Goal: Task Accomplishment & Management: Manage account settings

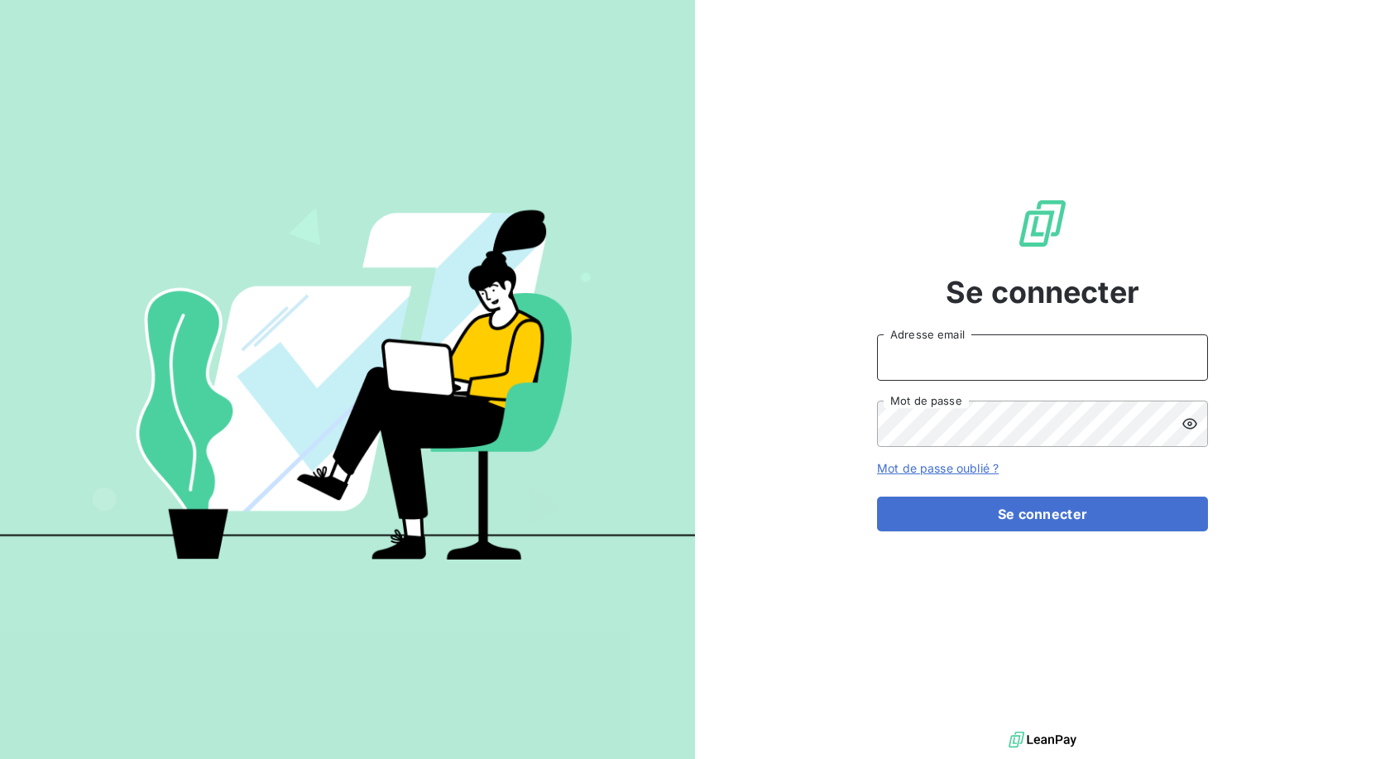
click at [1054, 354] on input "Adresse email" at bounding box center [1042, 357] width 331 height 46
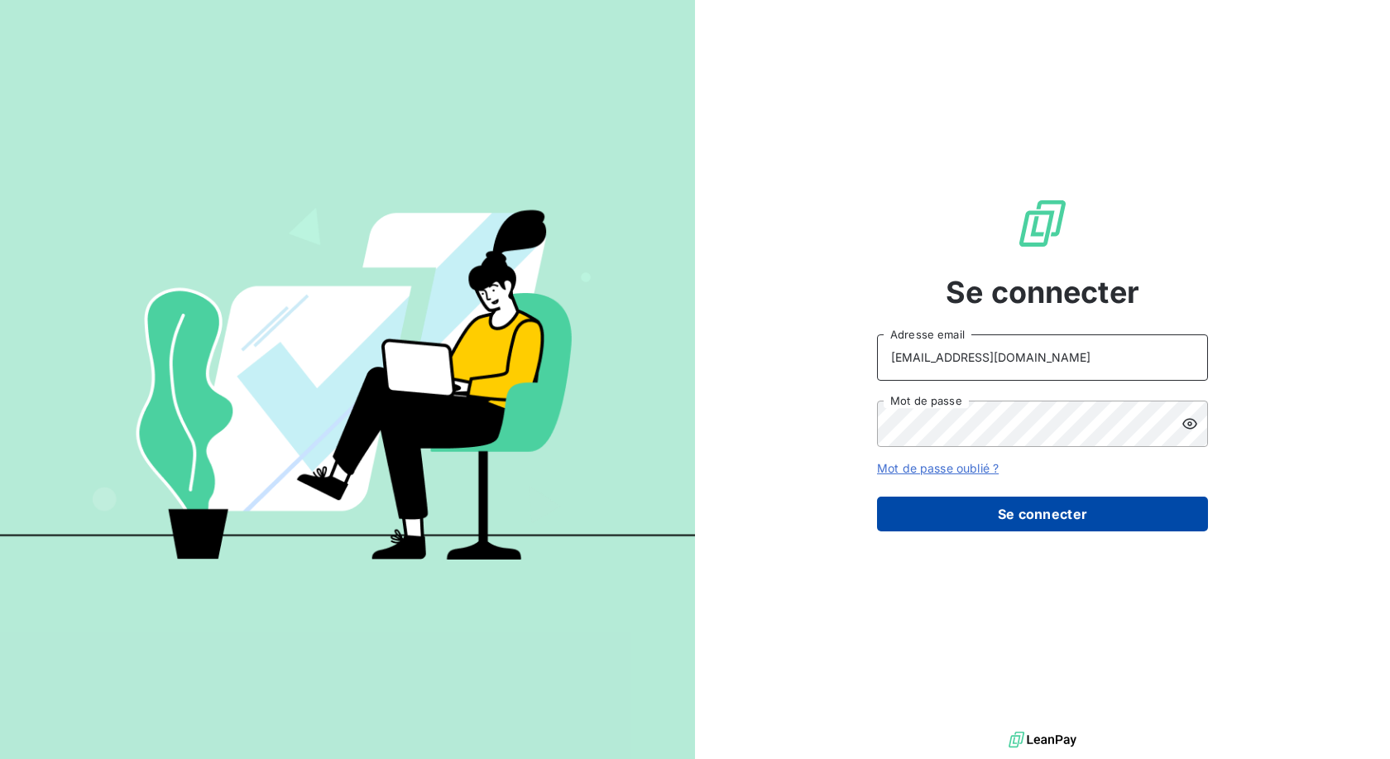
type input "[EMAIL_ADDRESS][DOMAIN_NAME]"
click at [996, 513] on button "Se connecter" at bounding box center [1042, 514] width 331 height 35
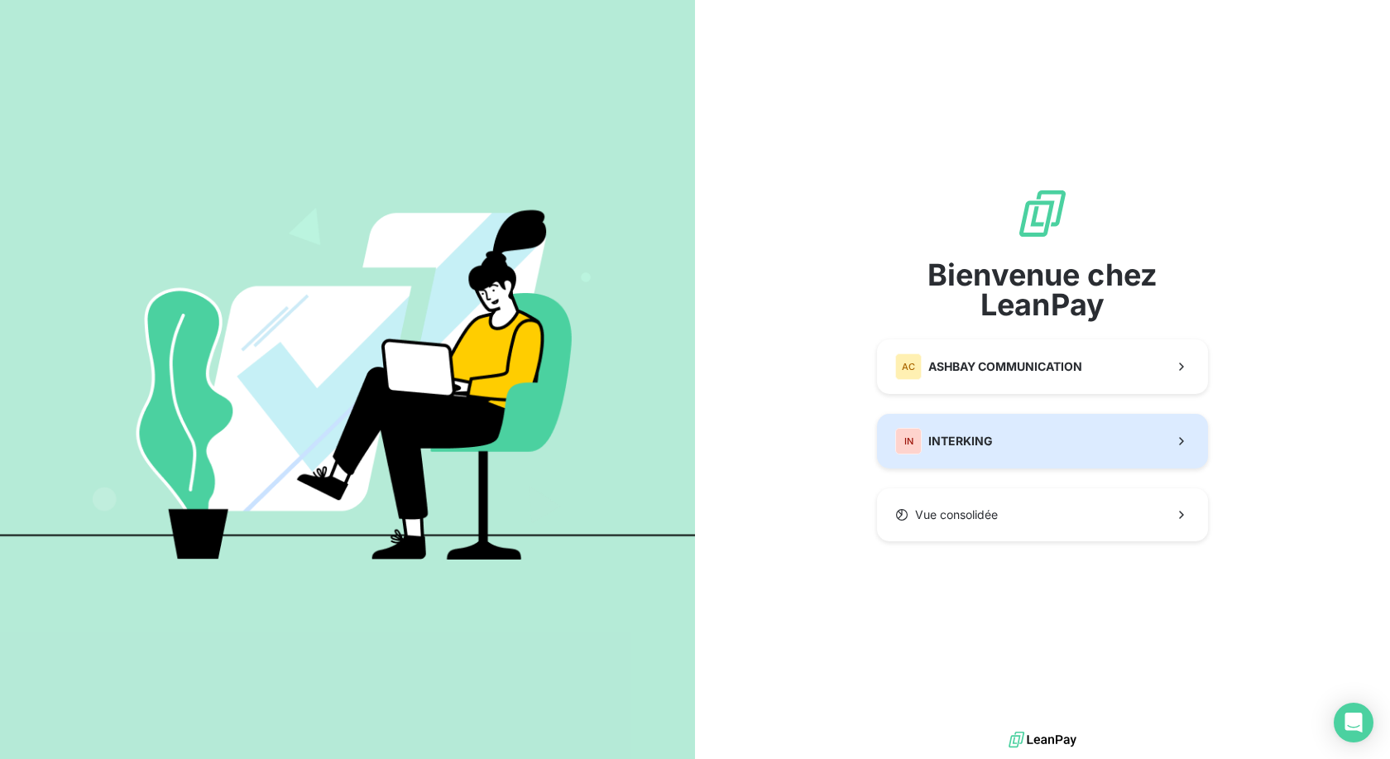
click at [1049, 444] on button "IN INTERKING" at bounding box center [1042, 441] width 331 height 55
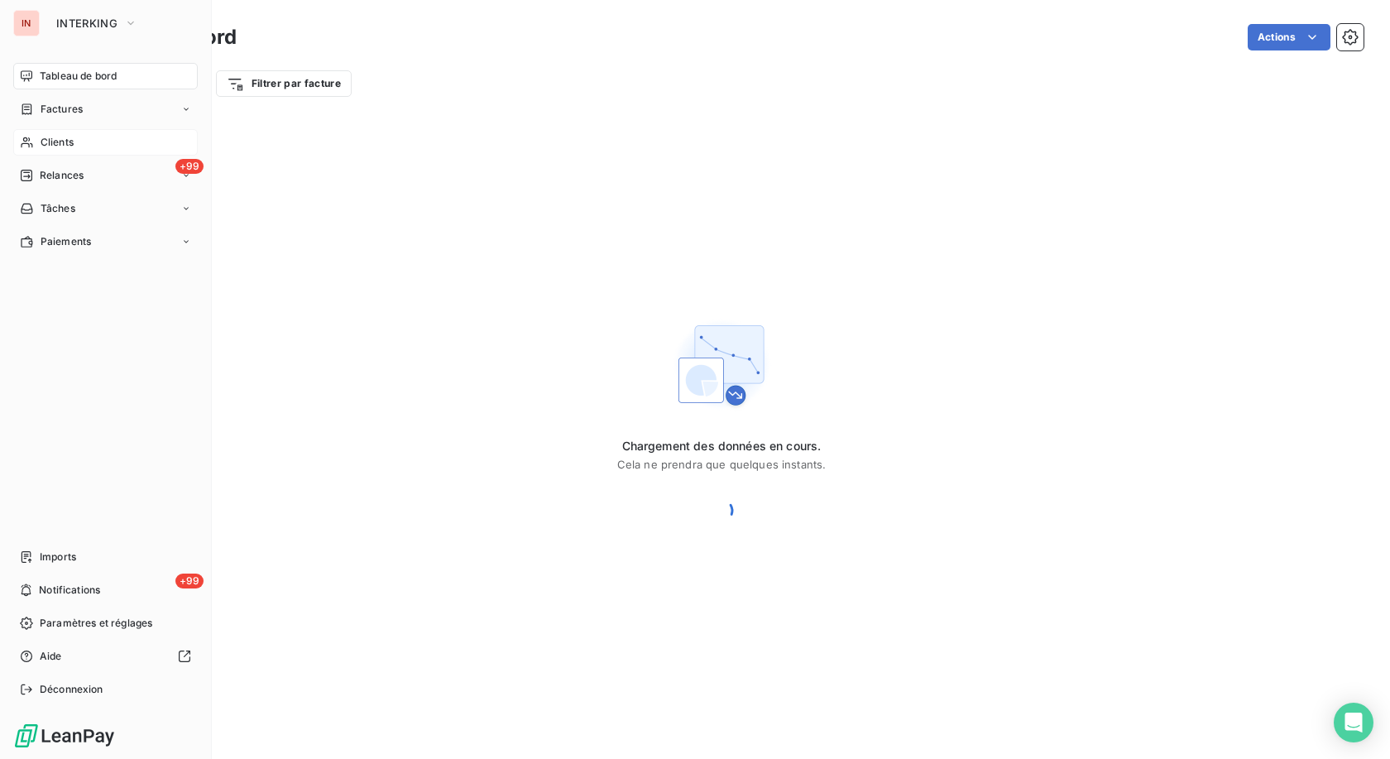
click at [71, 146] on span "Clients" at bounding box center [57, 142] width 33 height 15
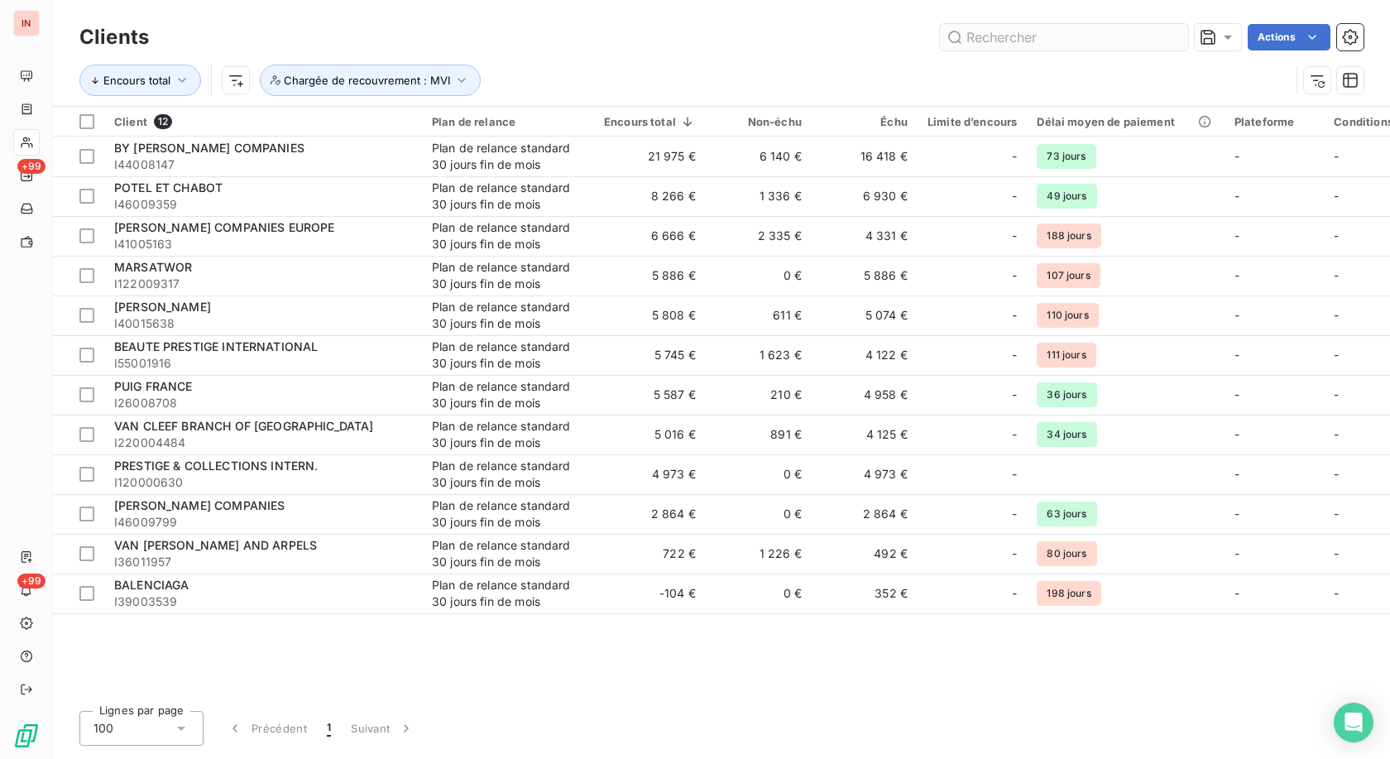
click at [1053, 39] on input "text" at bounding box center [1064, 37] width 248 height 26
click at [437, 81] on span "Chargée de recouvrement : MVI" at bounding box center [367, 80] width 166 height 13
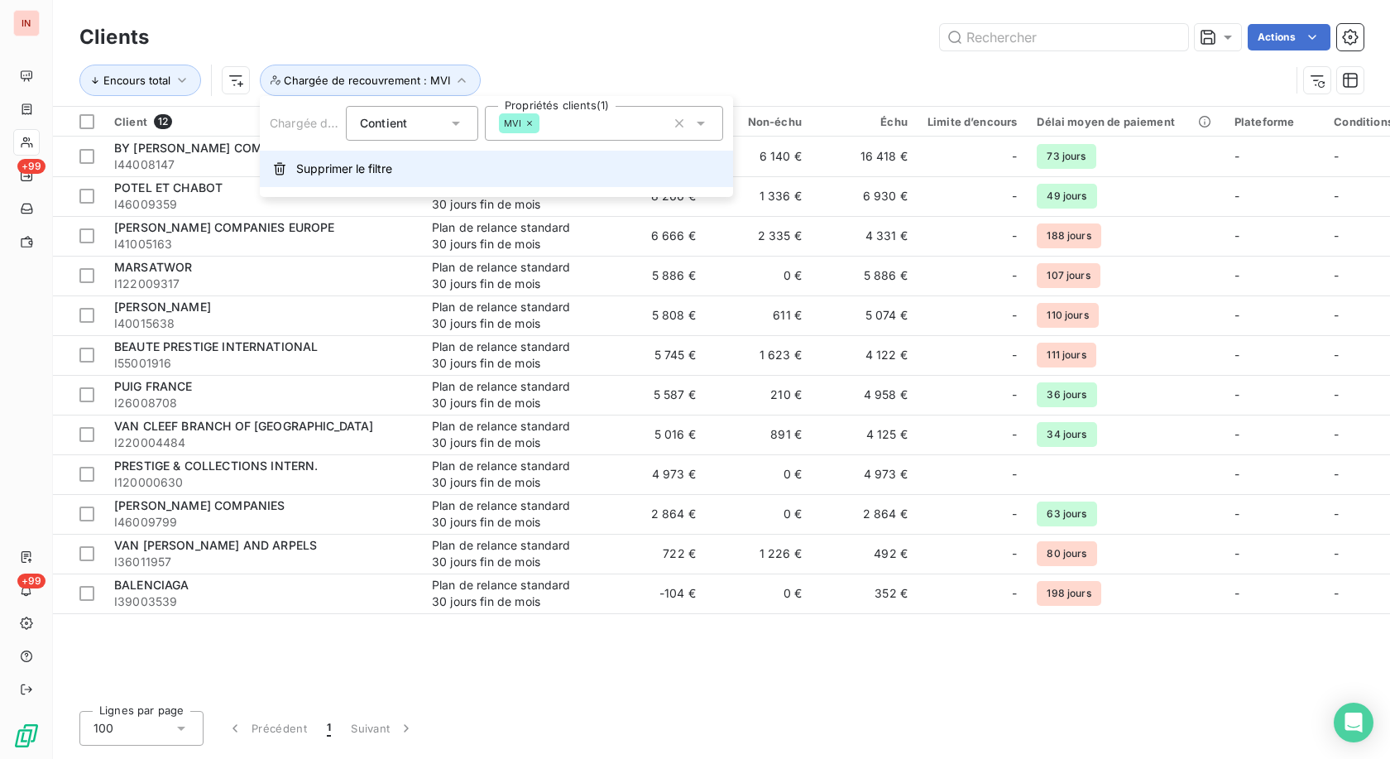
click at [389, 172] on span "Supprimer le filtre" at bounding box center [344, 169] width 96 height 17
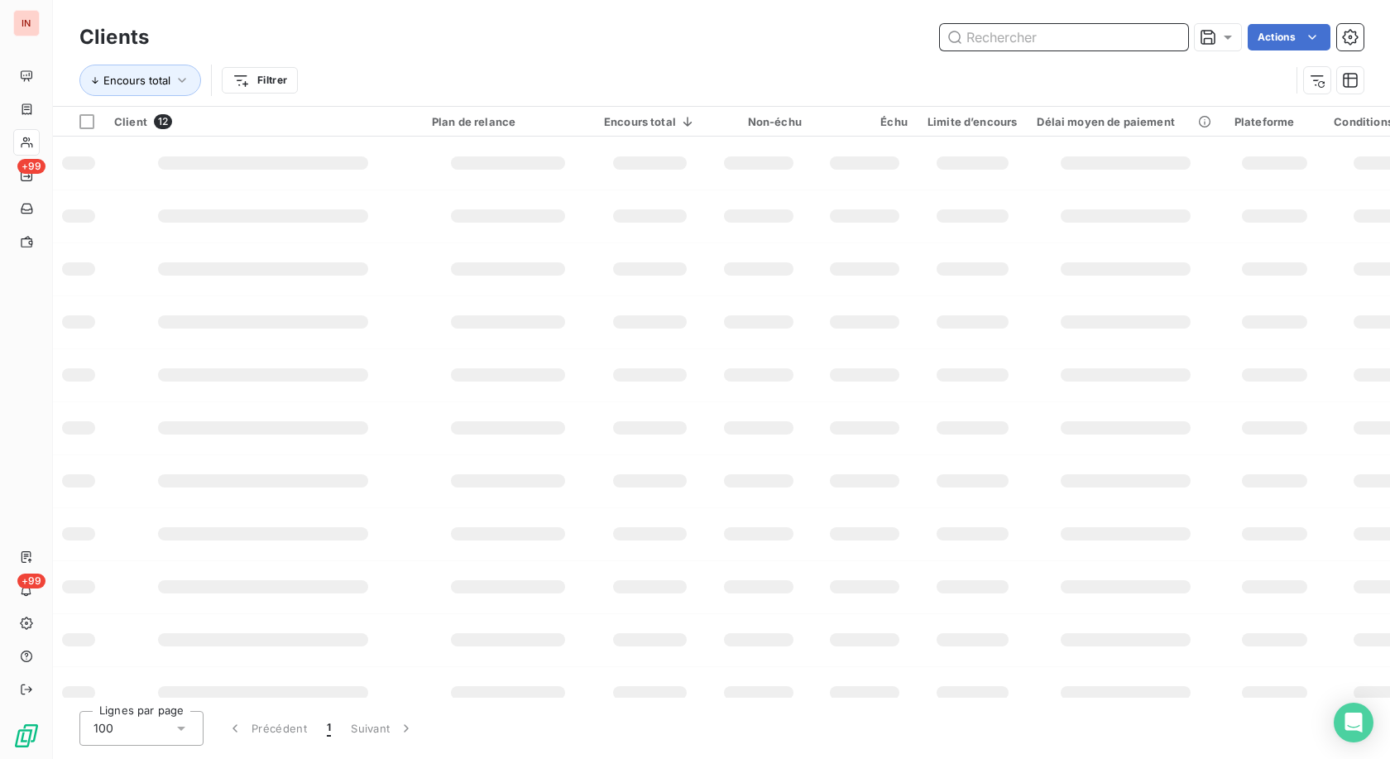
click at [1025, 30] on input "text" at bounding box center [1064, 37] width 248 height 26
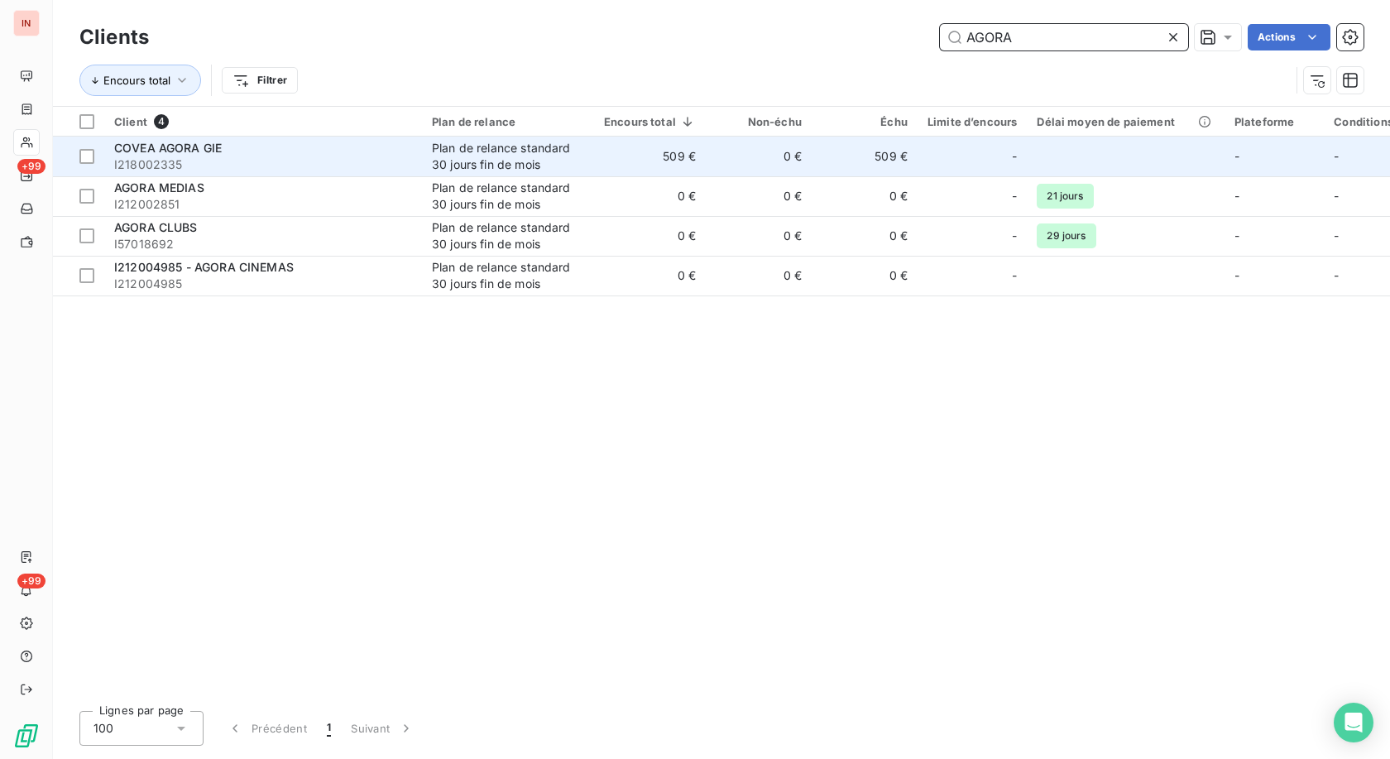
type input "AGORA"
click at [655, 156] on td "509 €" at bounding box center [650, 157] width 112 height 40
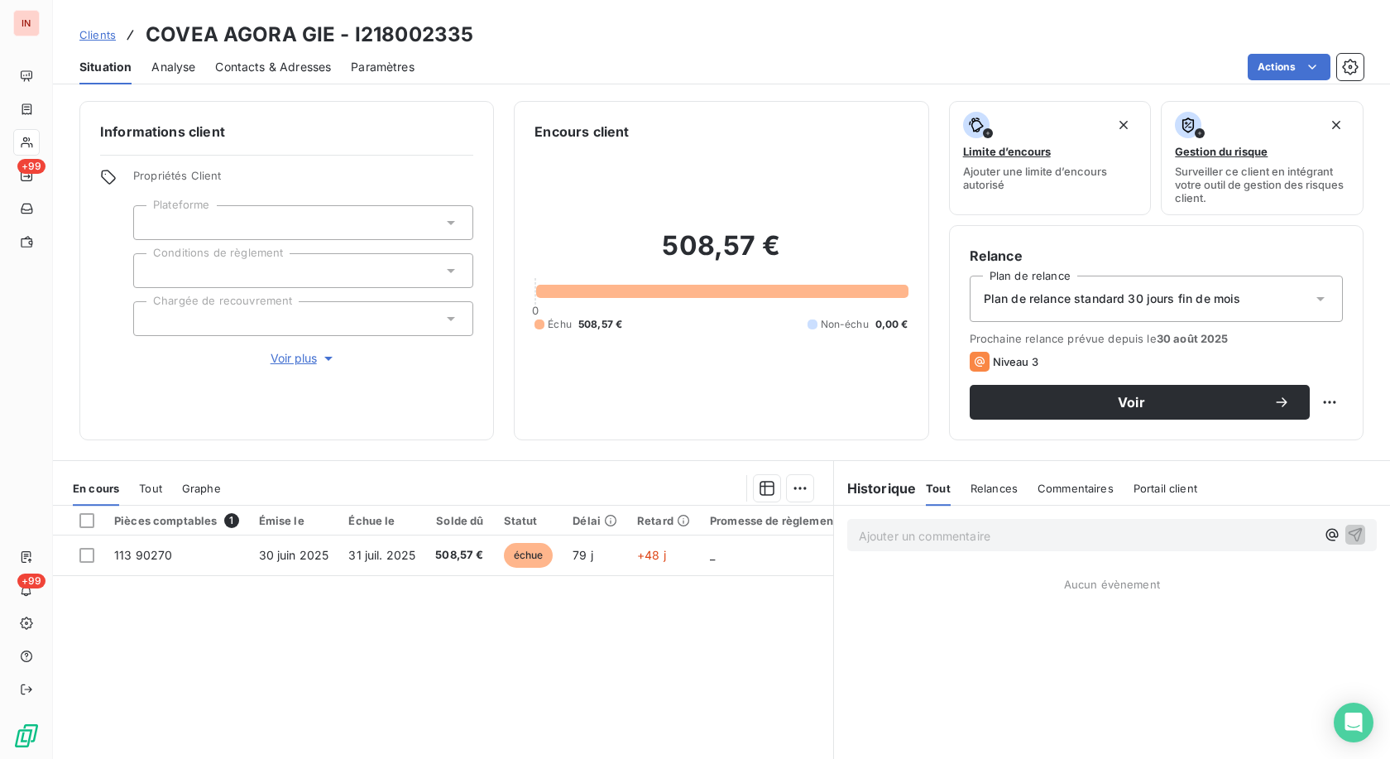
click at [410, 30] on h3 "COVEA AGORA GIE - I218002335" at bounding box center [310, 35] width 328 height 30
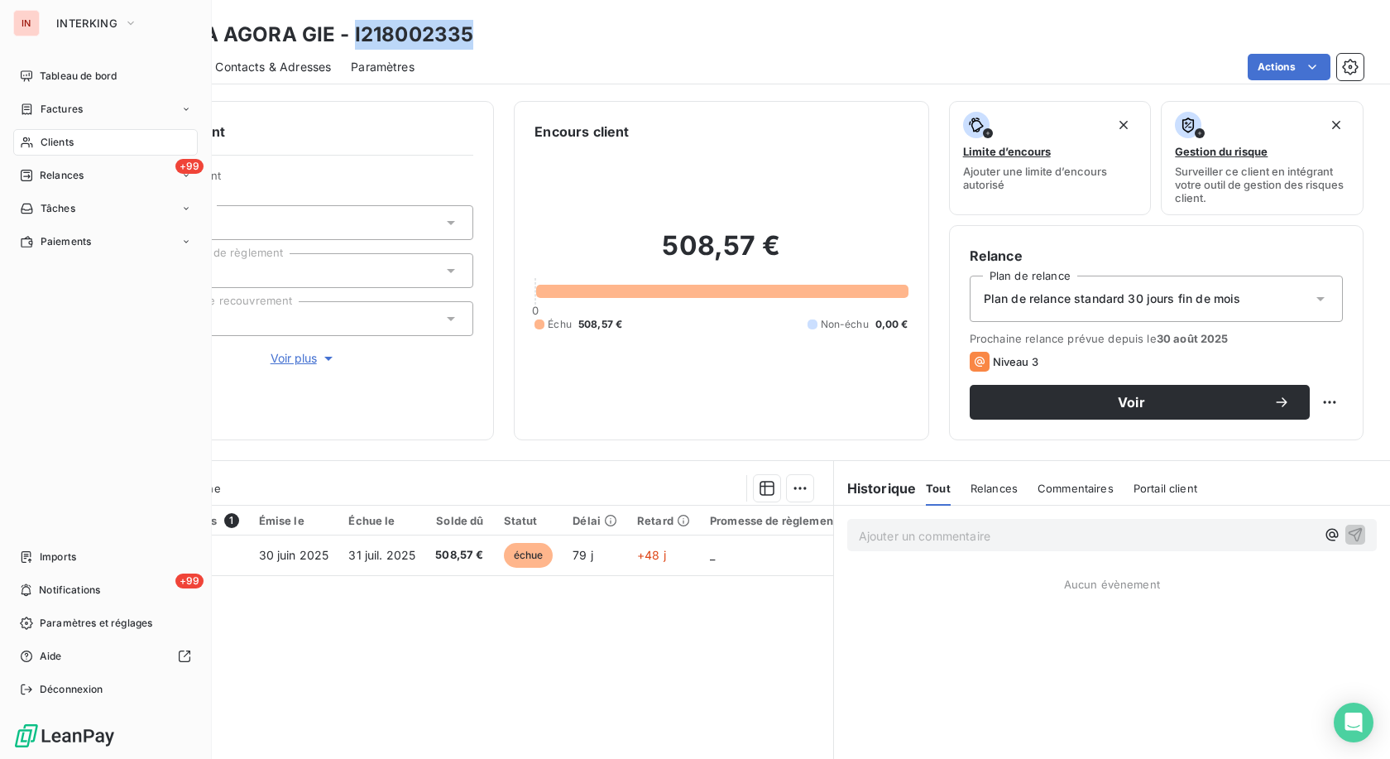
click at [36, 136] on div "Clients" at bounding box center [105, 142] width 185 height 26
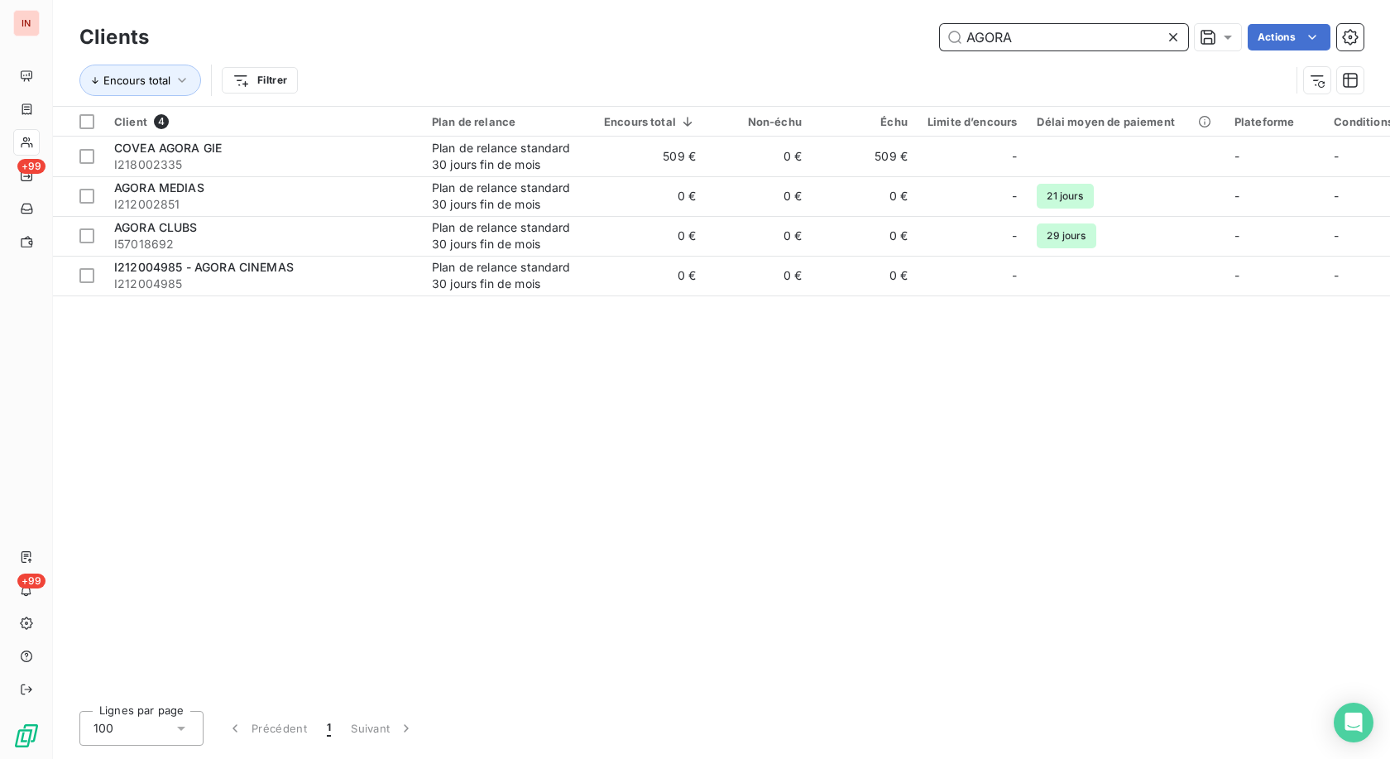
drag, startPoint x: 1032, startPoint y: 41, endPoint x: 851, endPoint y: 44, distance: 181.3
click at [940, 44] on input "AGORA" at bounding box center [1064, 37] width 248 height 26
paste input "59010050"
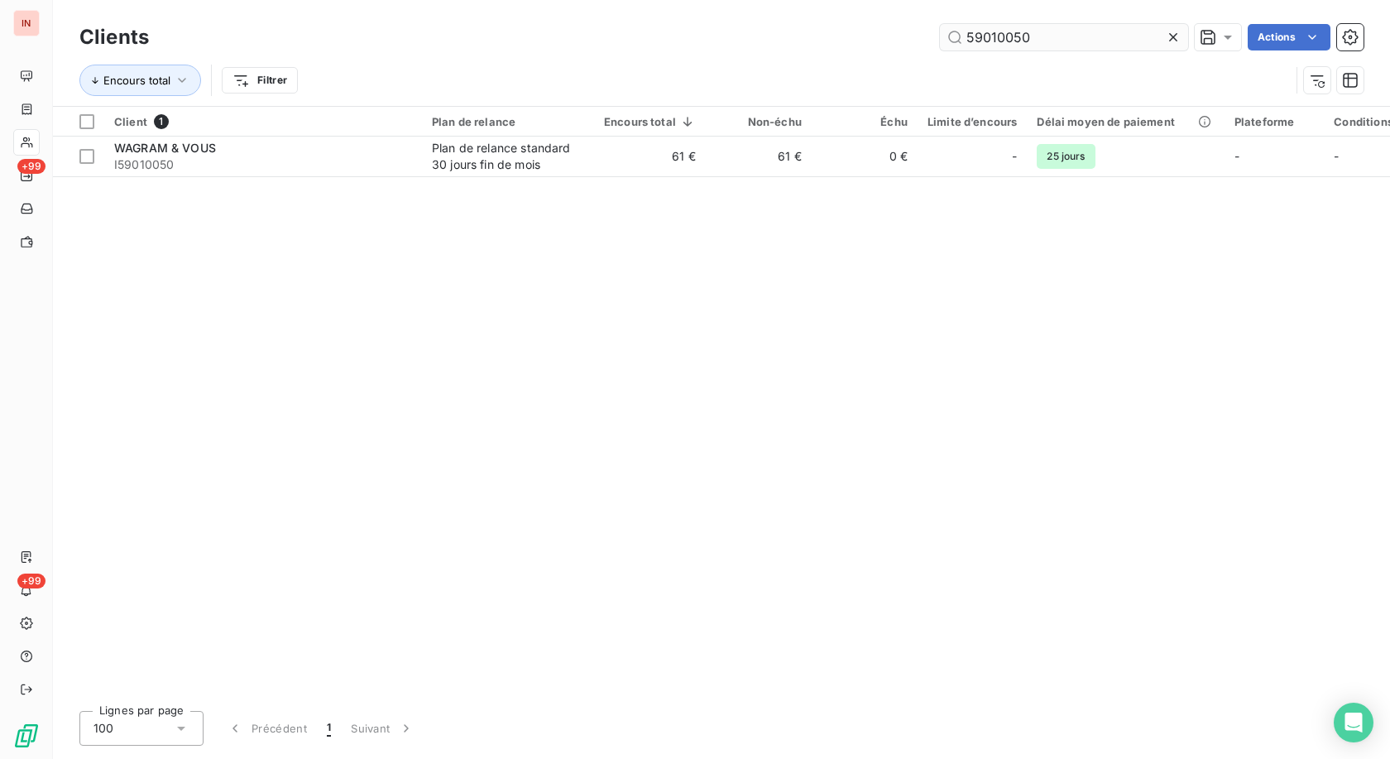
click at [1049, 22] on div "Clients 59010050 Actions" at bounding box center [721, 37] width 1284 height 35
drag, startPoint x: 1042, startPoint y: 41, endPoint x: 796, endPoint y: 55, distance: 246.2
click at [940, 50] on input "59010050" at bounding box center [1064, 37] width 248 height 26
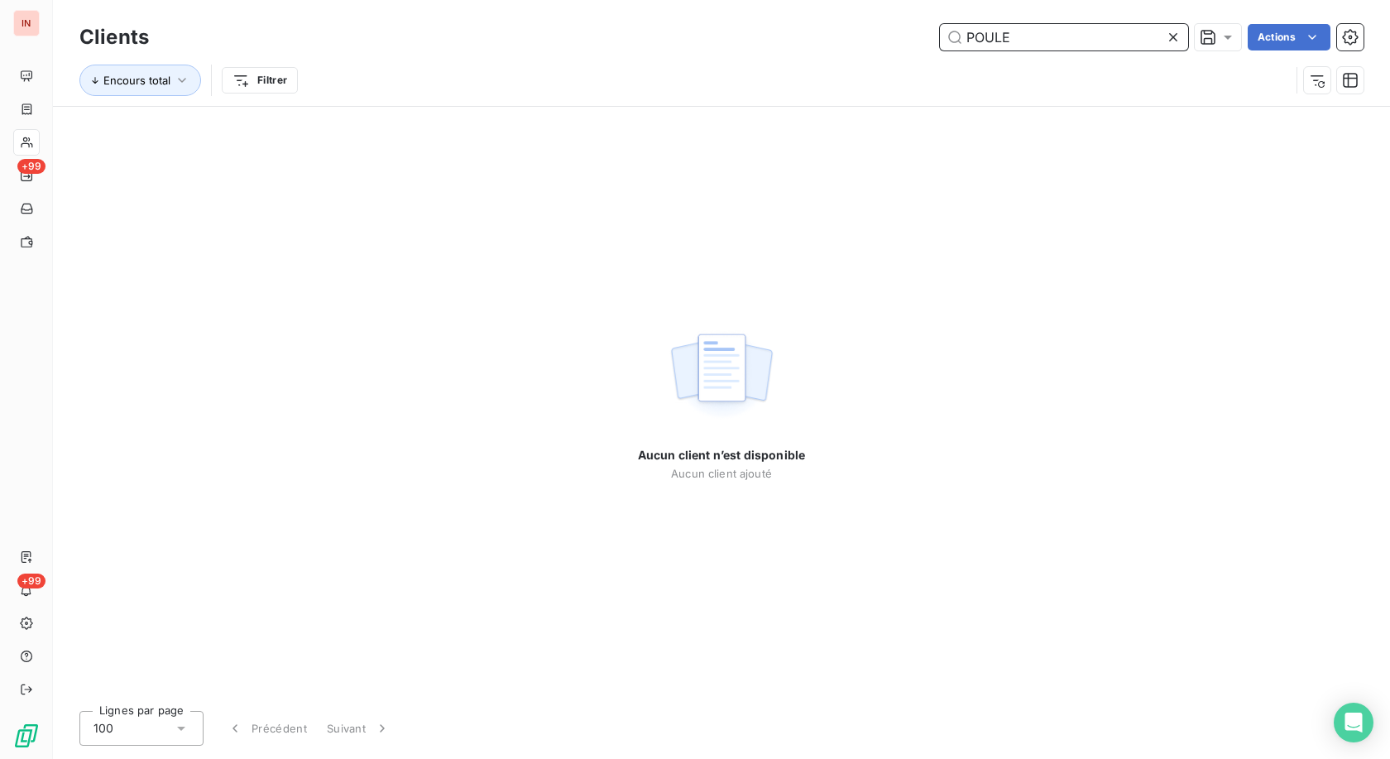
drag, startPoint x: 1063, startPoint y: 38, endPoint x: 571, endPoint y: 55, distance: 491.9
click at [940, 43] on input "POULE" at bounding box center [1064, 37] width 248 height 26
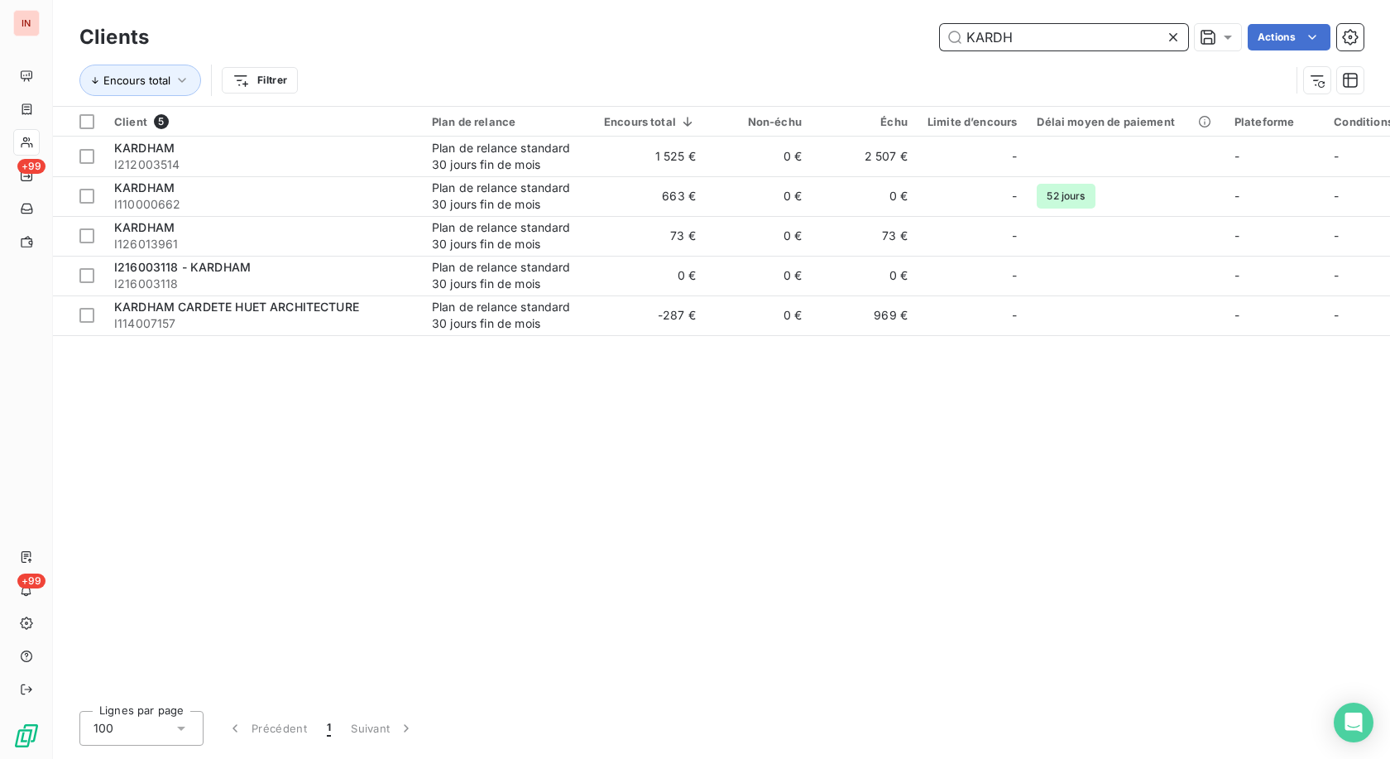
drag, startPoint x: 1032, startPoint y: 39, endPoint x: 719, endPoint y: 37, distance: 312.8
click at [940, 37] on input "KARDH" at bounding box center [1064, 37] width 248 height 26
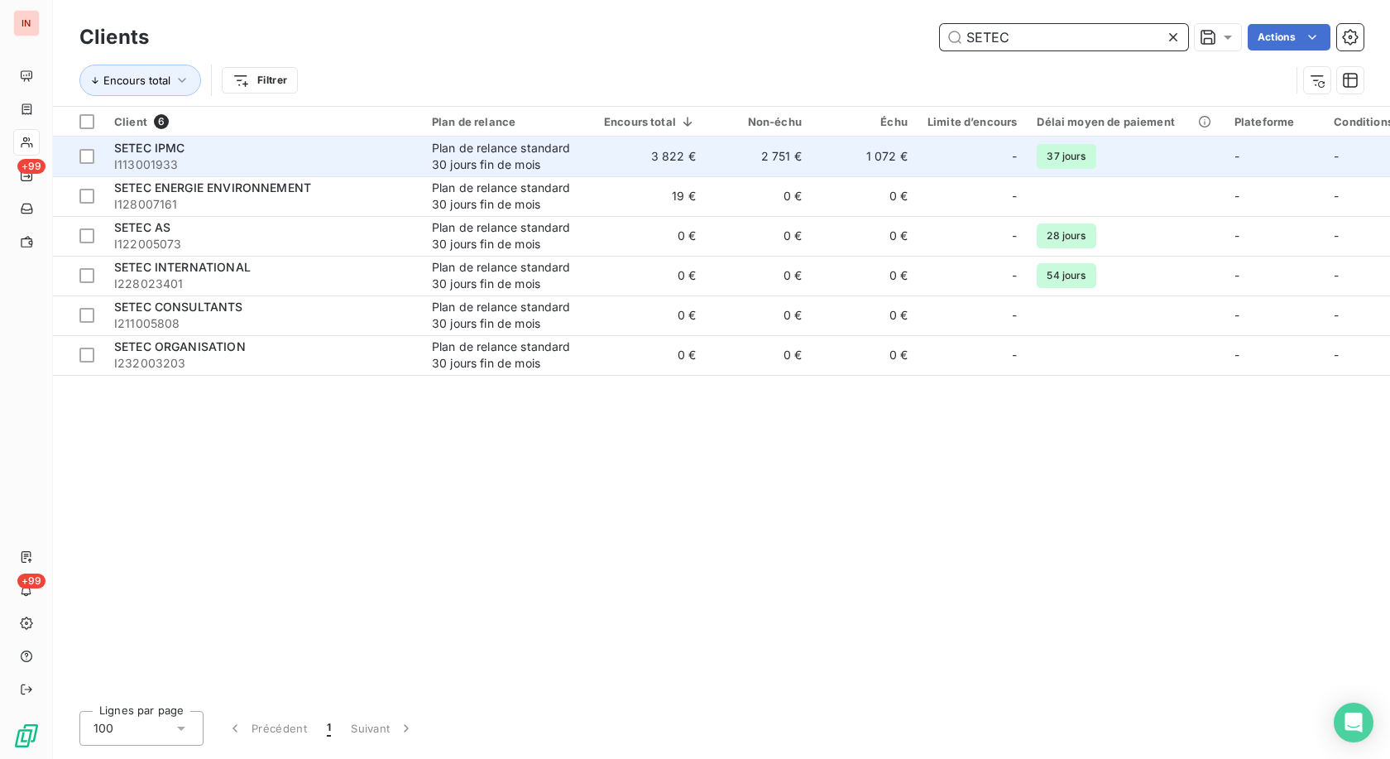
type input "SETEC"
click at [592, 149] on td "Plan de relance standard 30 jours fin de mois" at bounding box center [508, 157] width 172 height 40
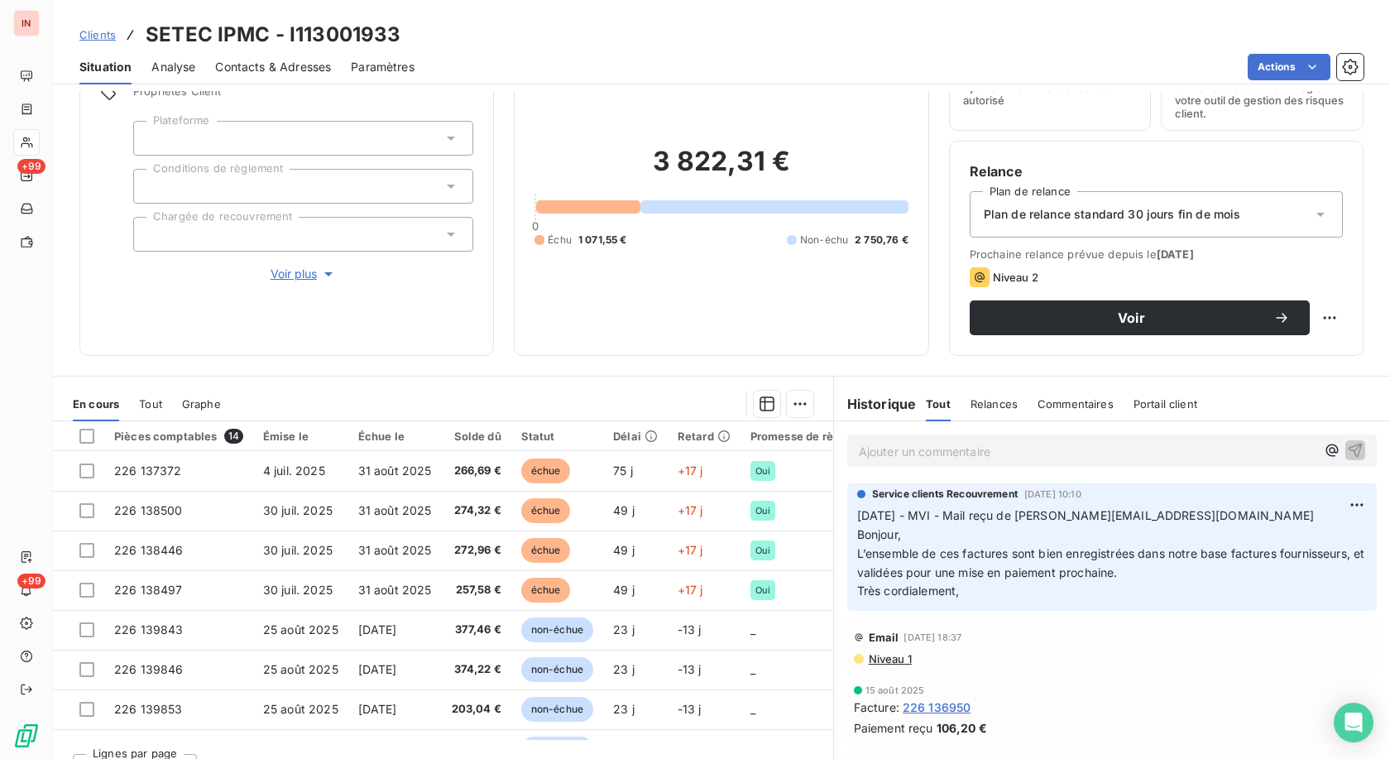
scroll to position [115, 0]
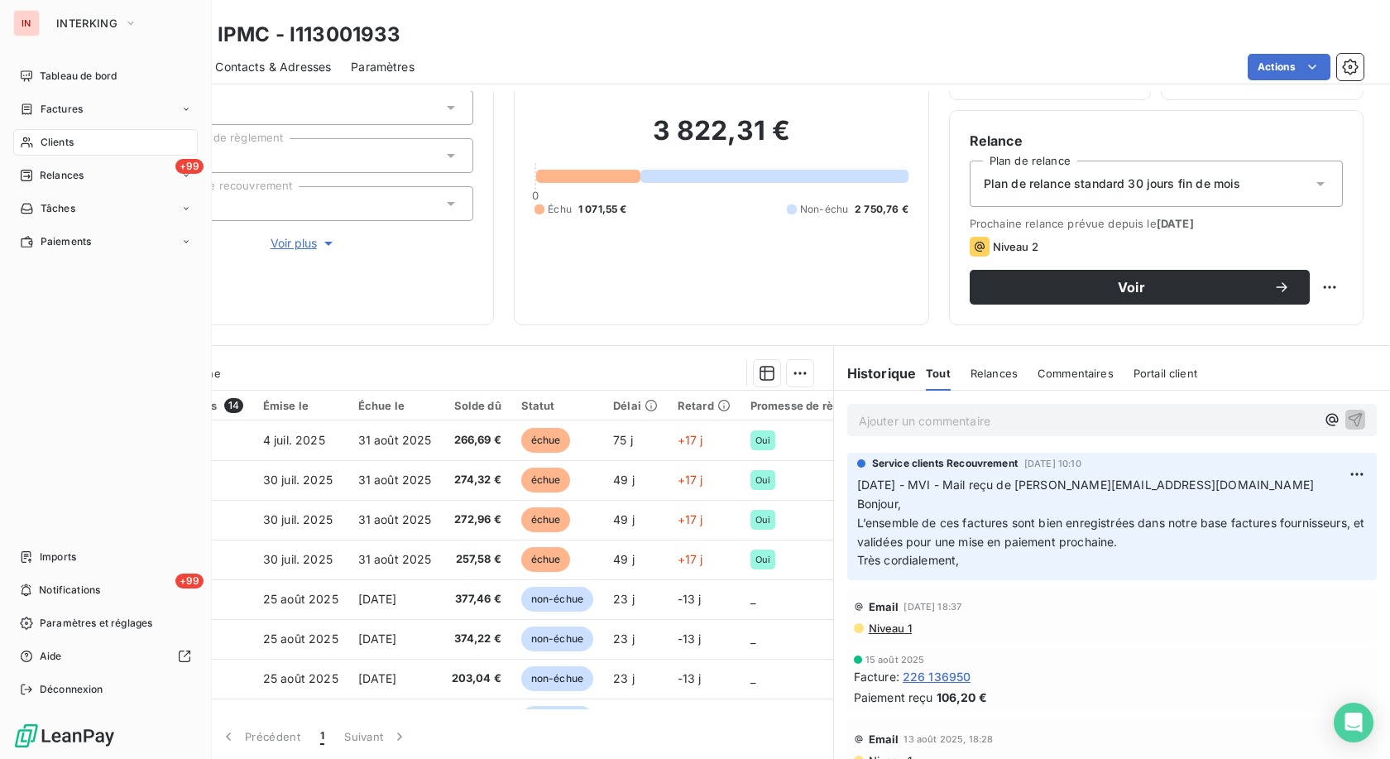
drag, startPoint x: 43, startPoint y: 136, endPoint x: 471, endPoint y: 114, distance: 428.4
click at [44, 136] on span "Clients" at bounding box center [57, 142] width 33 height 15
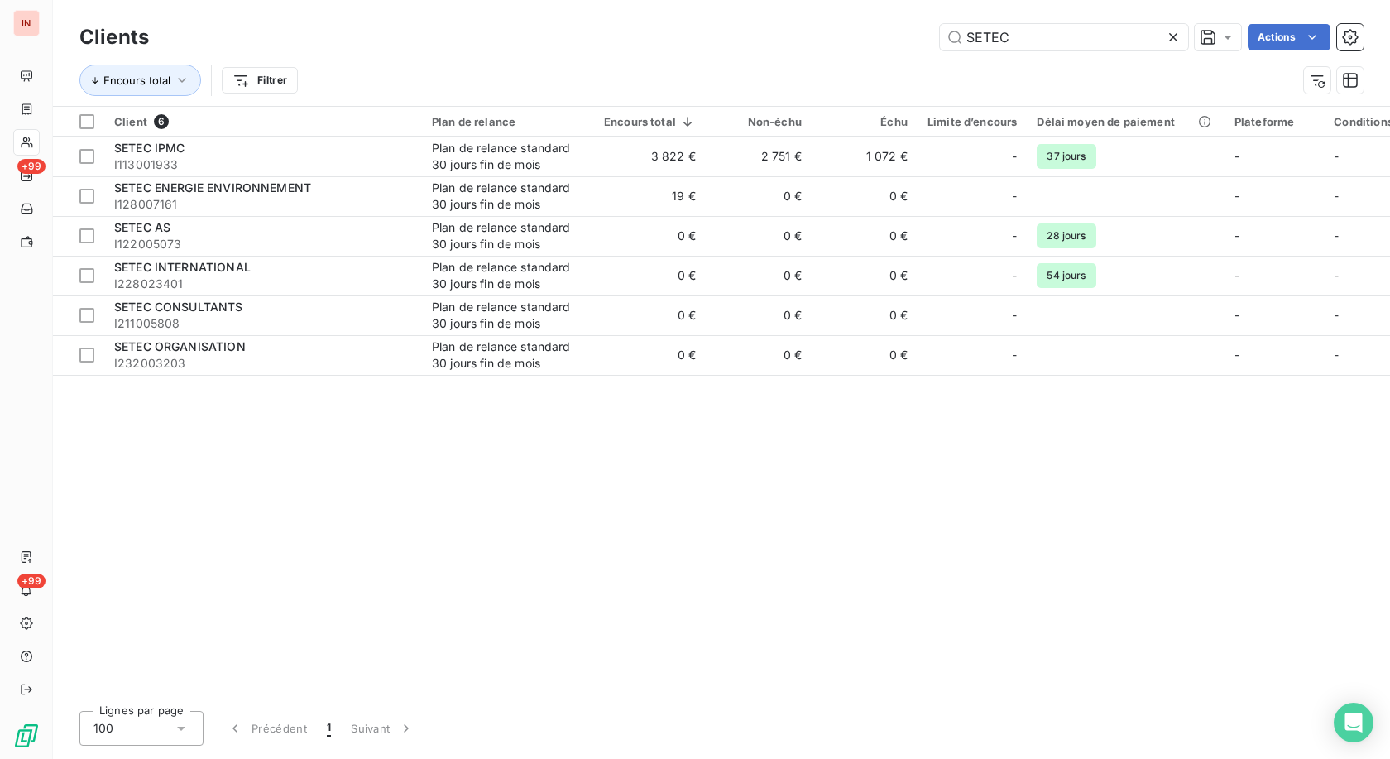
drag, startPoint x: 1034, startPoint y: 45, endPoint x: 804, endPoint y: 36, distance: 231.1
click at [940, 35] on input "SETEC" at bounding box center [1064, 37] width 248 height 26
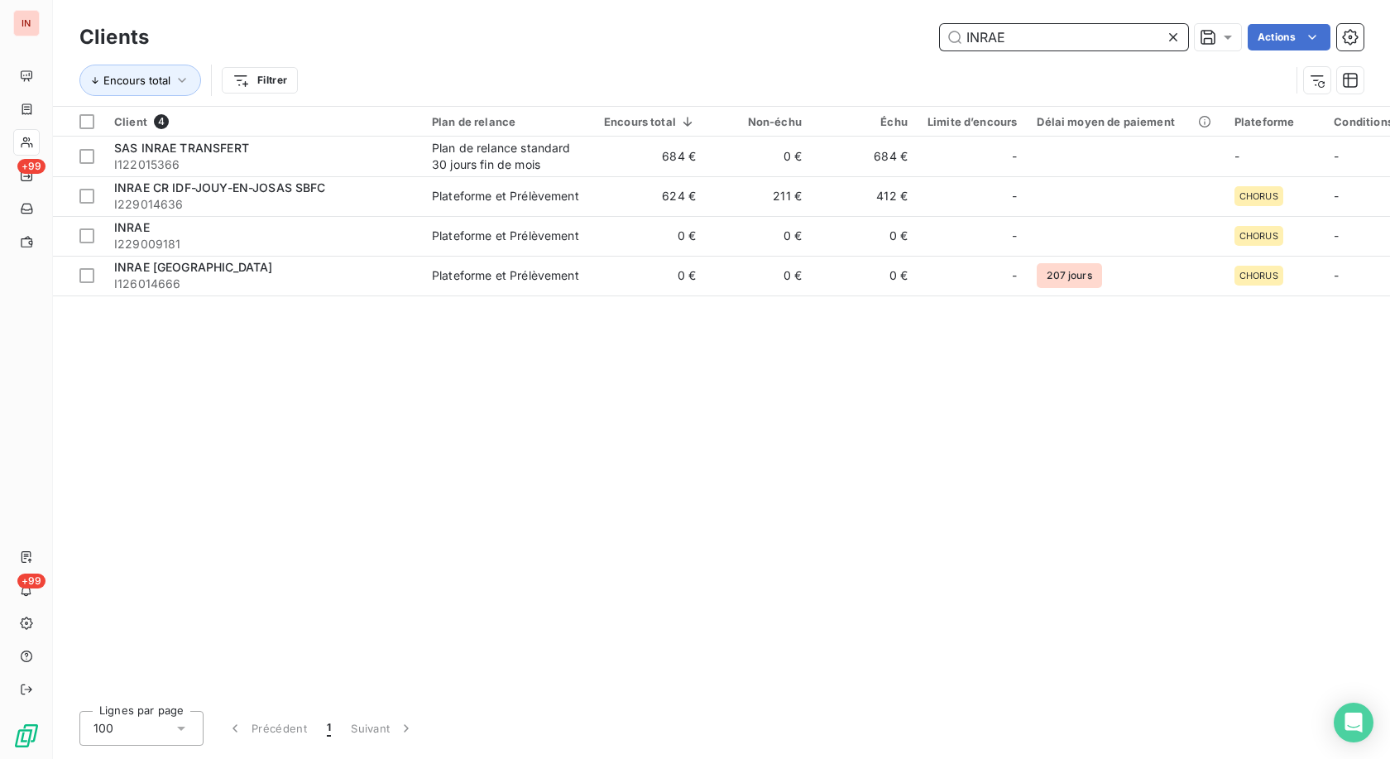
drag, startPoint x: 1044, startPoint y: 41, endPoint x: 881, endPoint y: 45, distance: 162.3
click at [940, 42] on input "INRAE" at bounding box center [1064, 37] width 248 height 26
paste input "46009359."
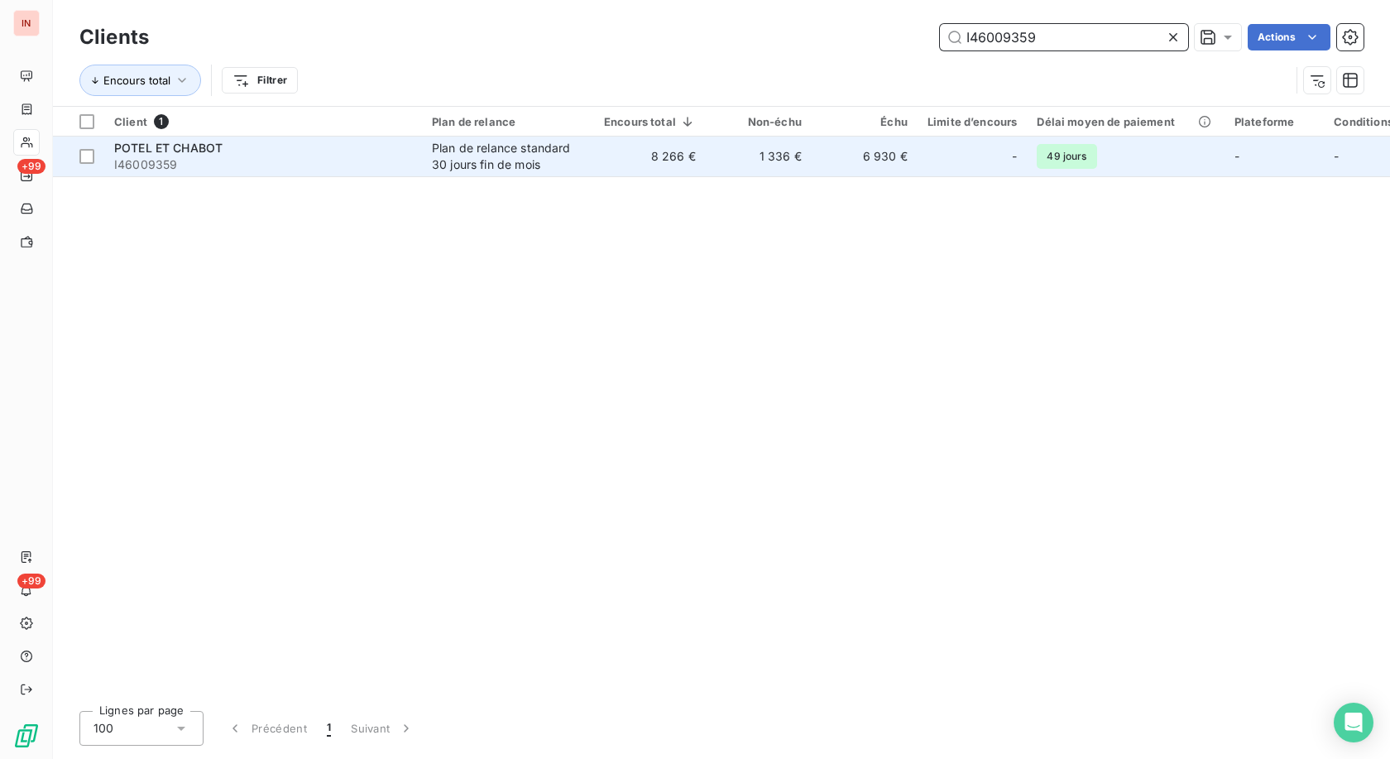
type input "I46009359"
click at [689, 154] on td "8 266 €" at bounding box center [650, 157] width 112 height 40
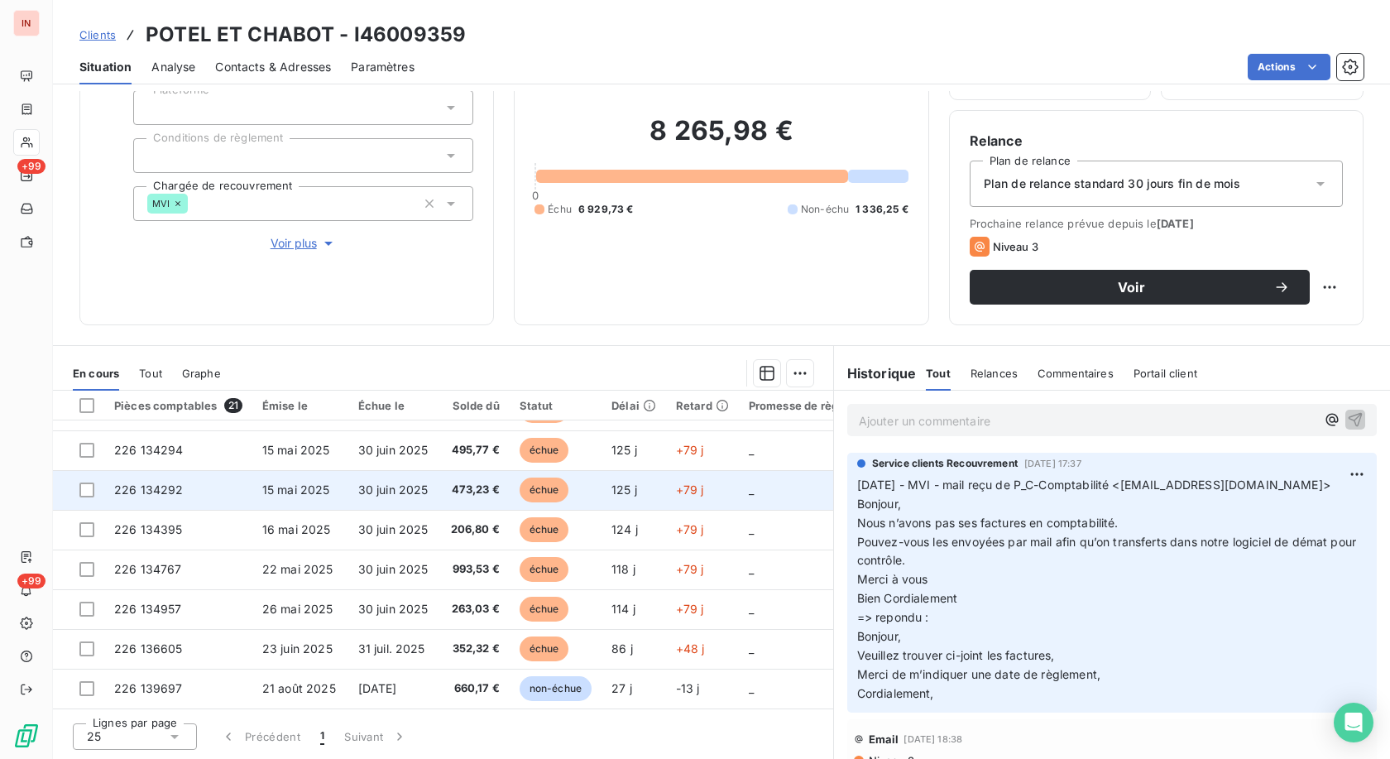
scroll to position [546, 0]
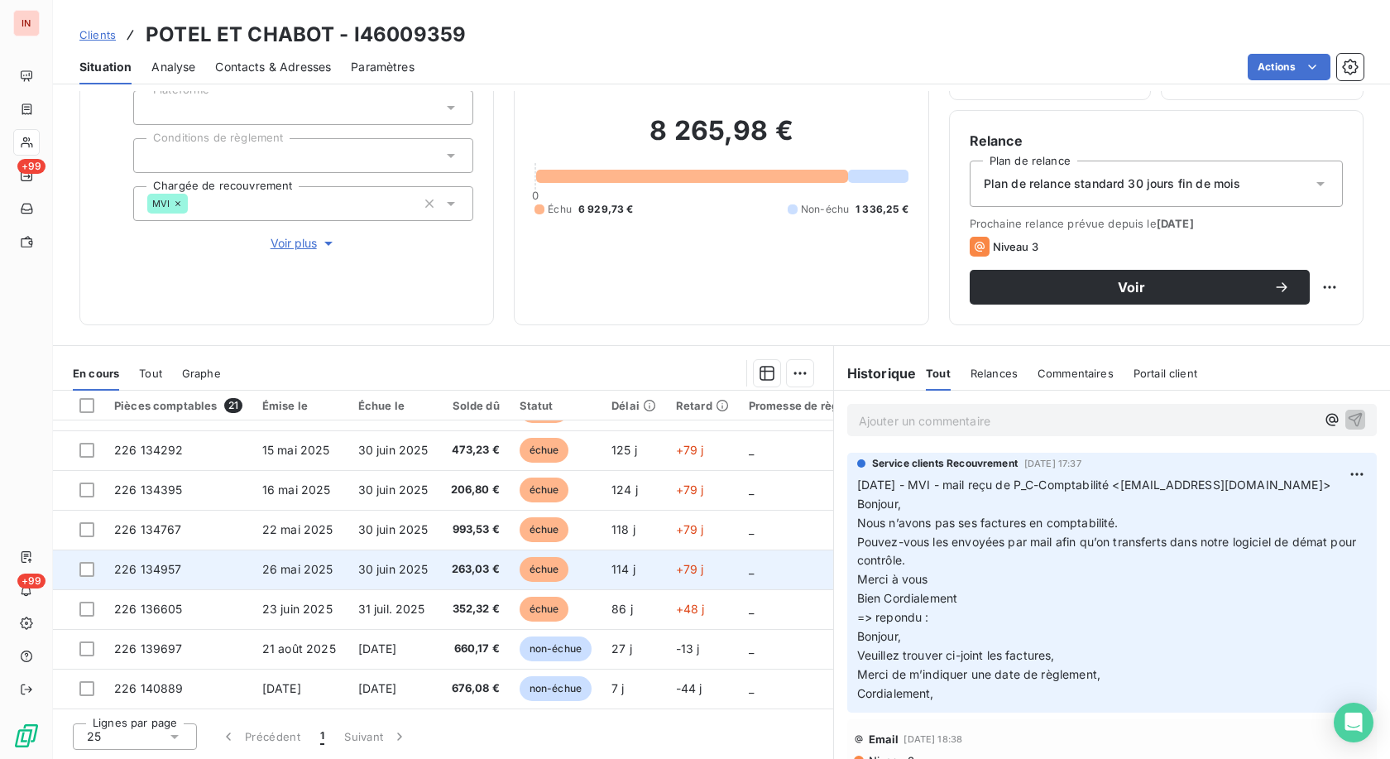
click at [593, 595] on td "échue" at bounding box center [556, 609] width 92 height 40
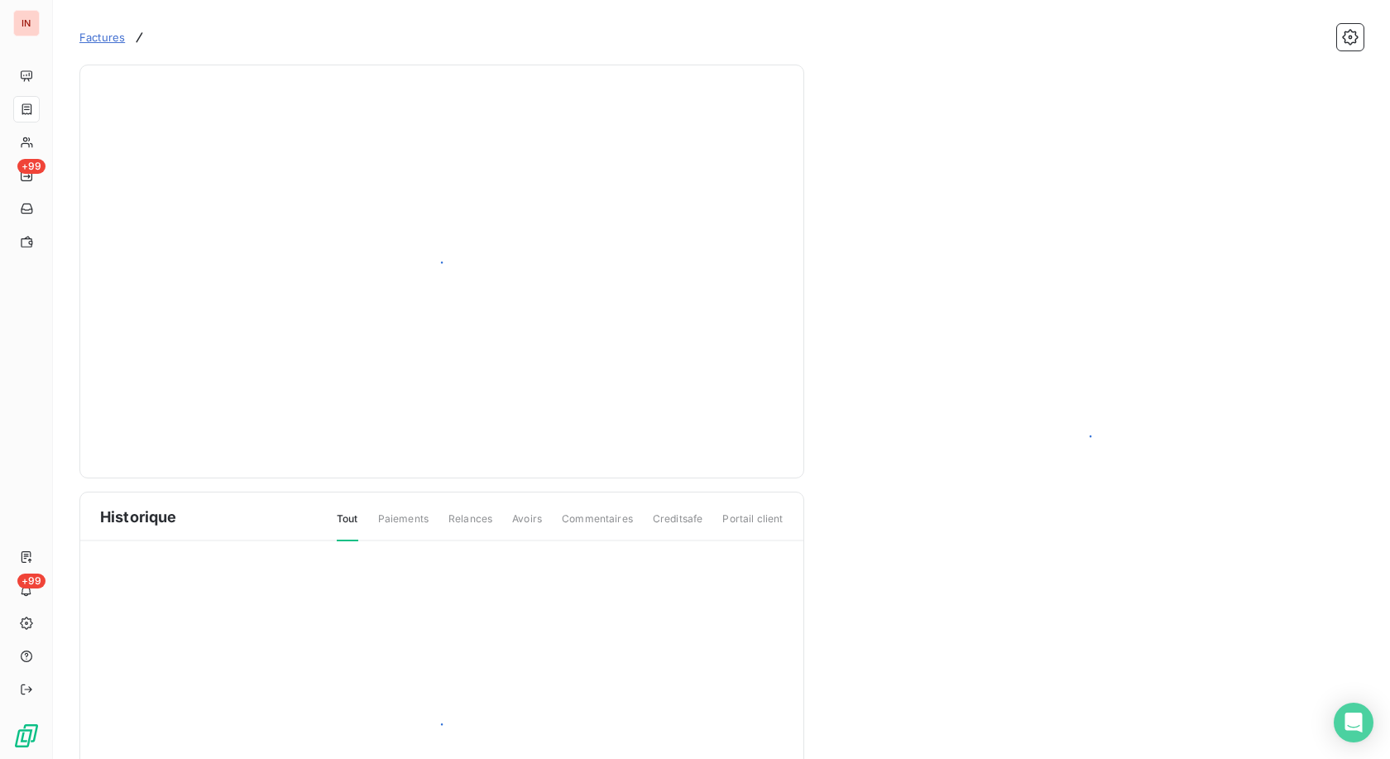
click at [617, 604] on div at bounding box center [441, 732] width 723 height 383
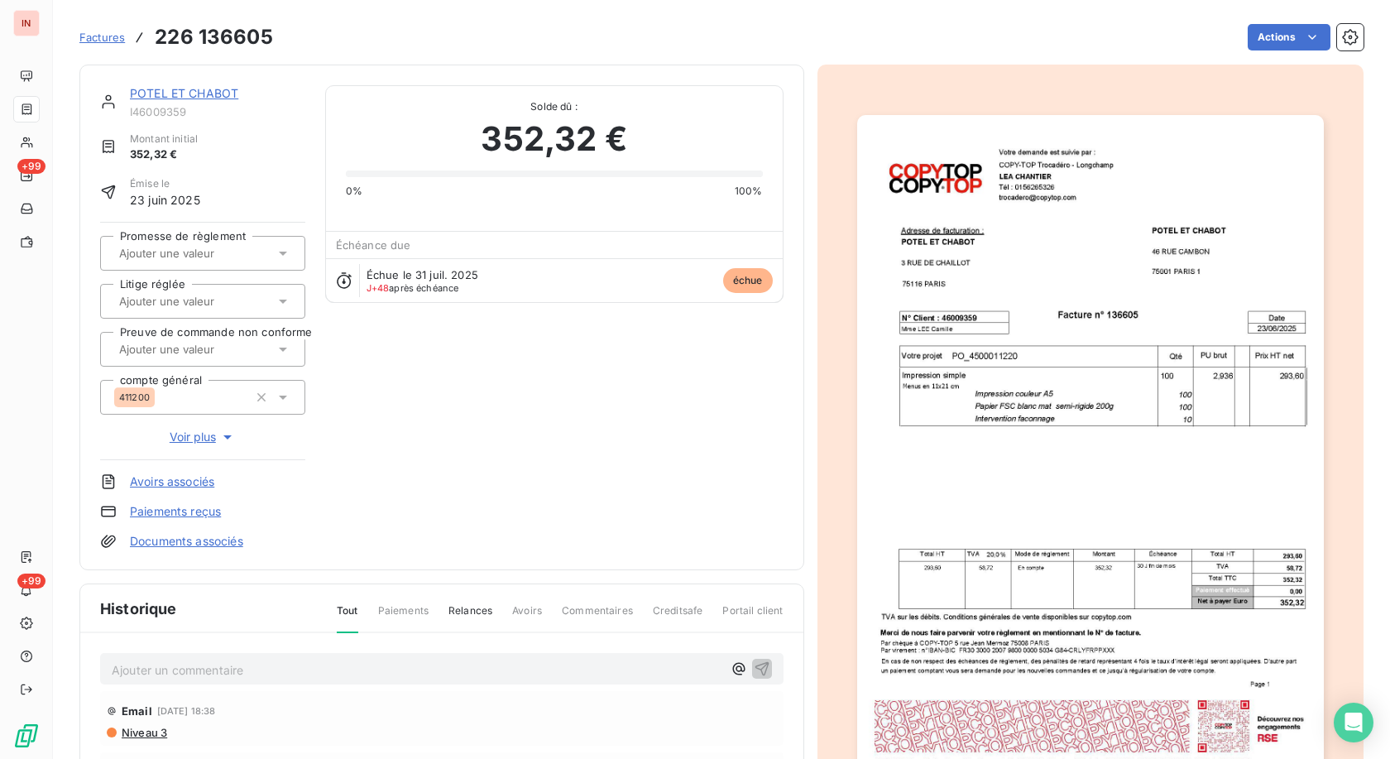
click at [1294, 33] on html "IN +99 +99 Factures 226 136605 Actions POTEL ET CHABOT I46009359 Montant initia…" at bounding box center [695, 379] width 1390 height 759
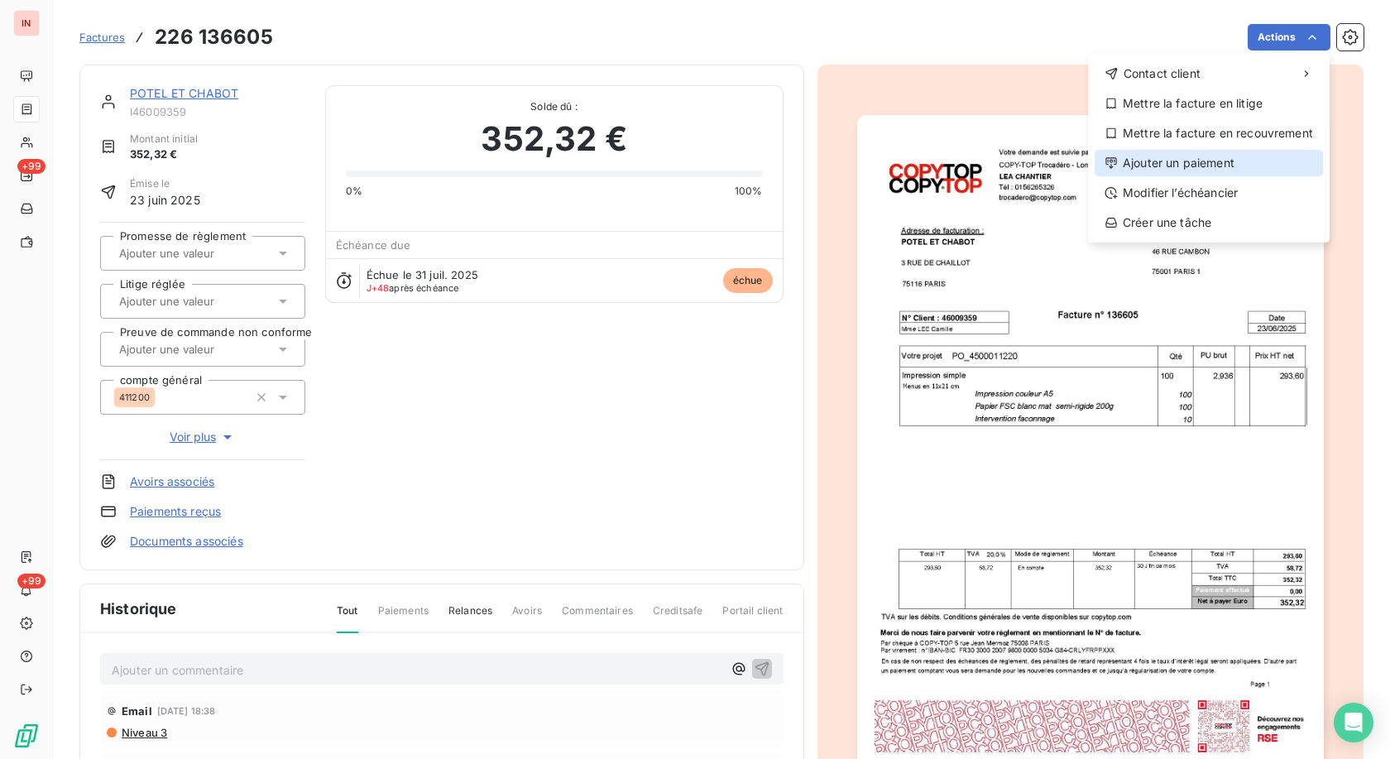
click at [1188, 156] on div "Ajouter un paiement" at bounding box center [1209, 163] width 228 height 26
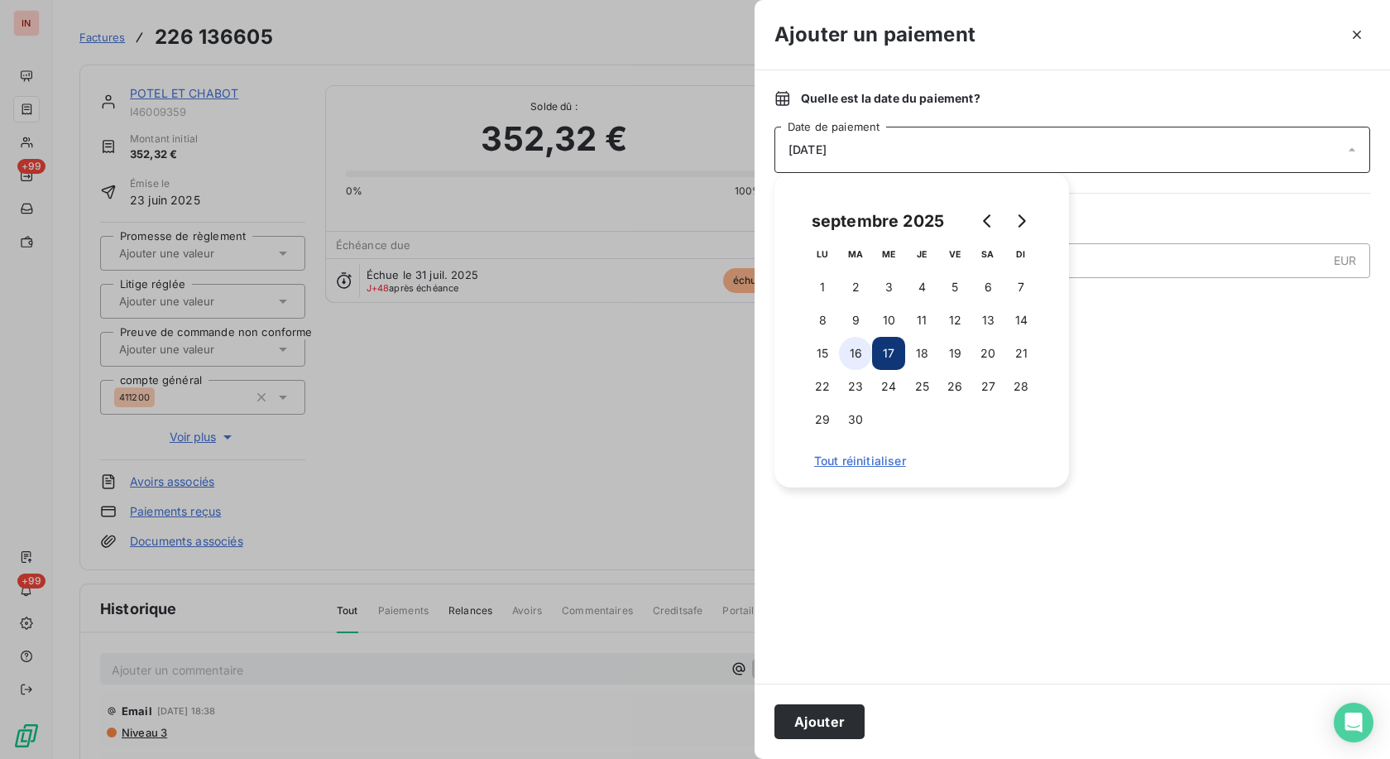
click at [864, 356] on button "16" at bounding box center [855, 353] width 33 height 33
click at [823, 717] on button "Ajouter" at bounding box center [820, 721] width 90 height 35
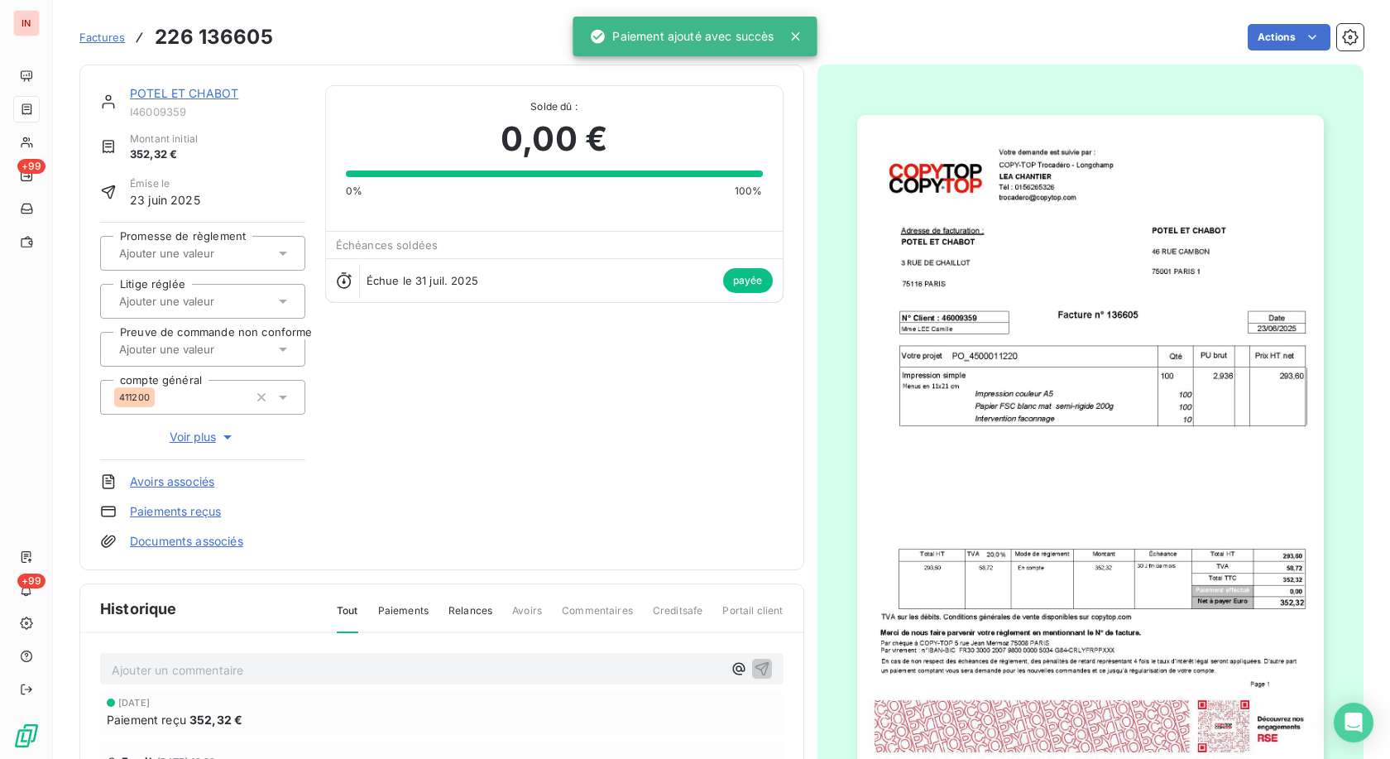
click at [226, 95] on link "POTEL ET CHABOT" at bounding box center [184, 93] width 108 height 14
